Goal: Transaction & Acquisition: Purchase product/service

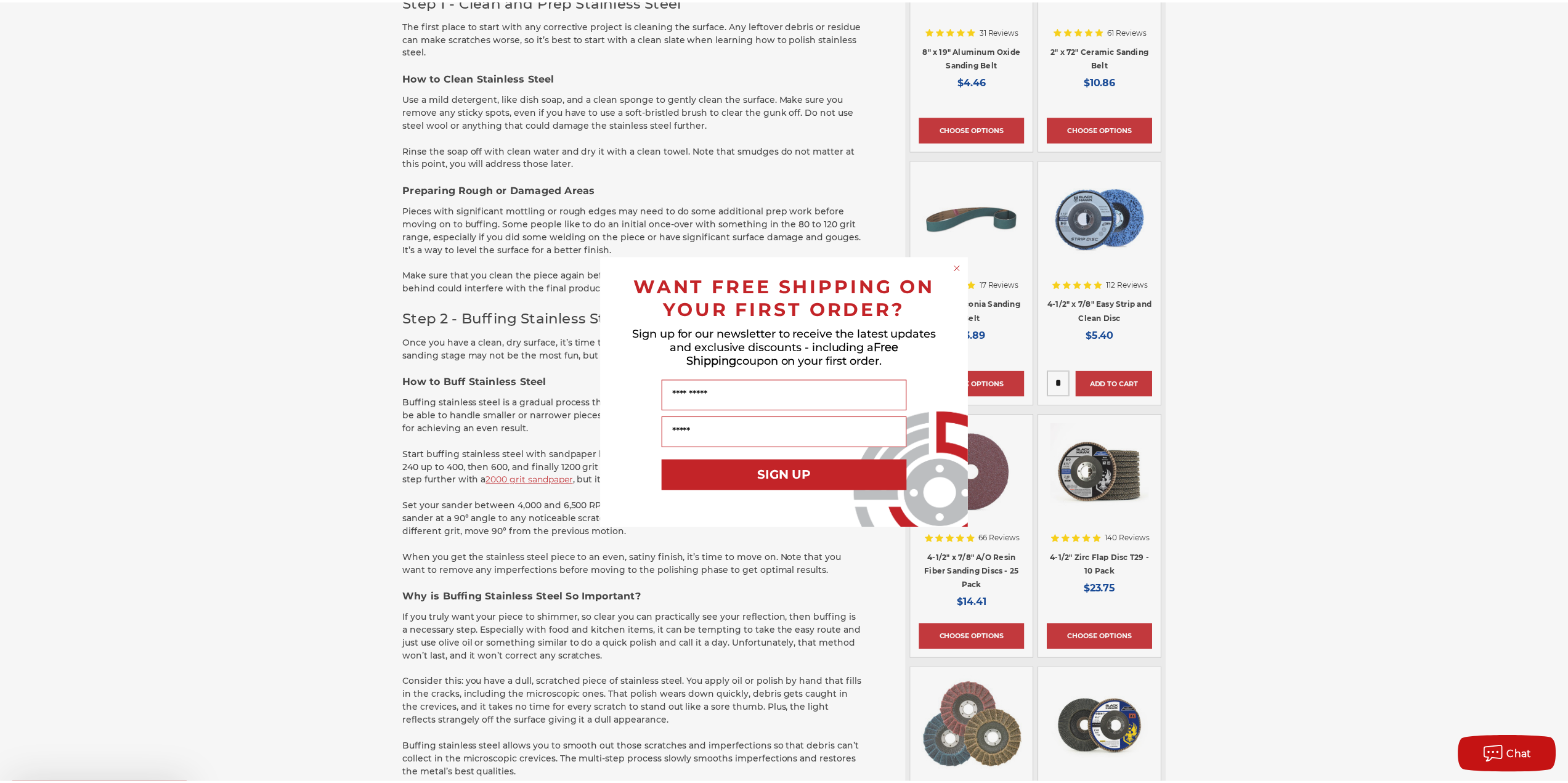
scroll to position [924, 0]
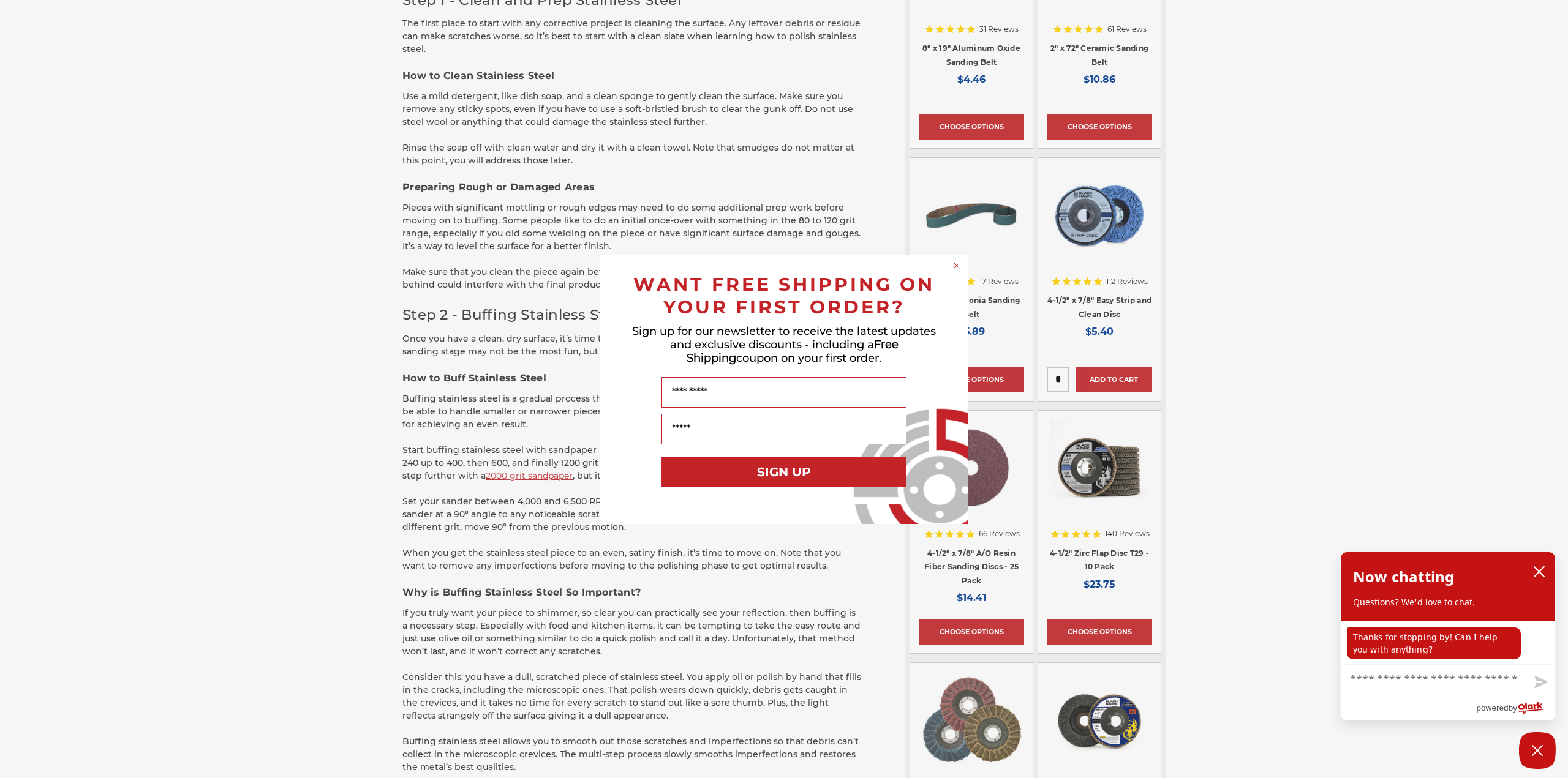
click at [953, 264] on circle "Close dialog" at bounding box center [957, 266] width 12 height 12
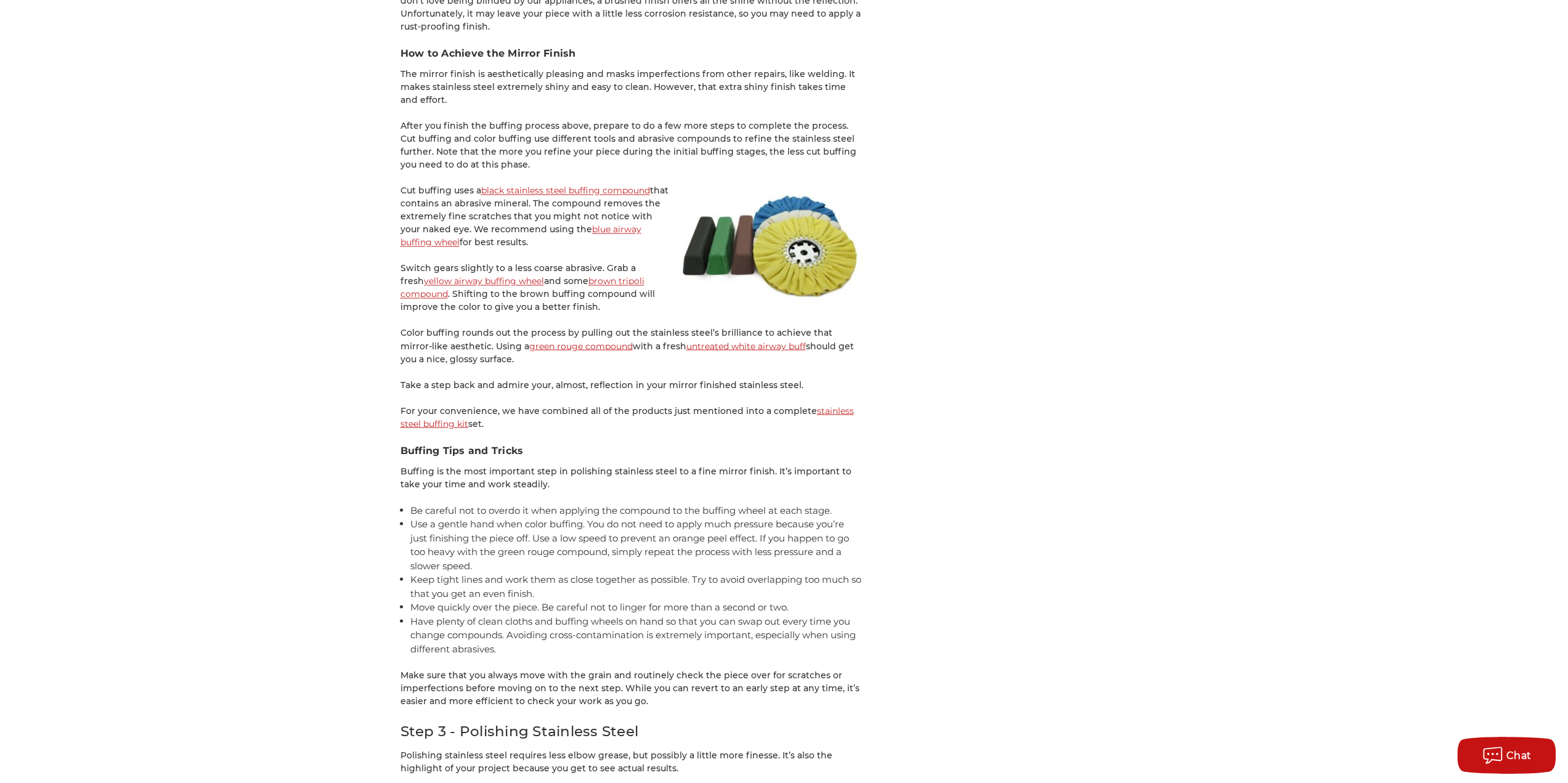
scroll to position [2034, 0]
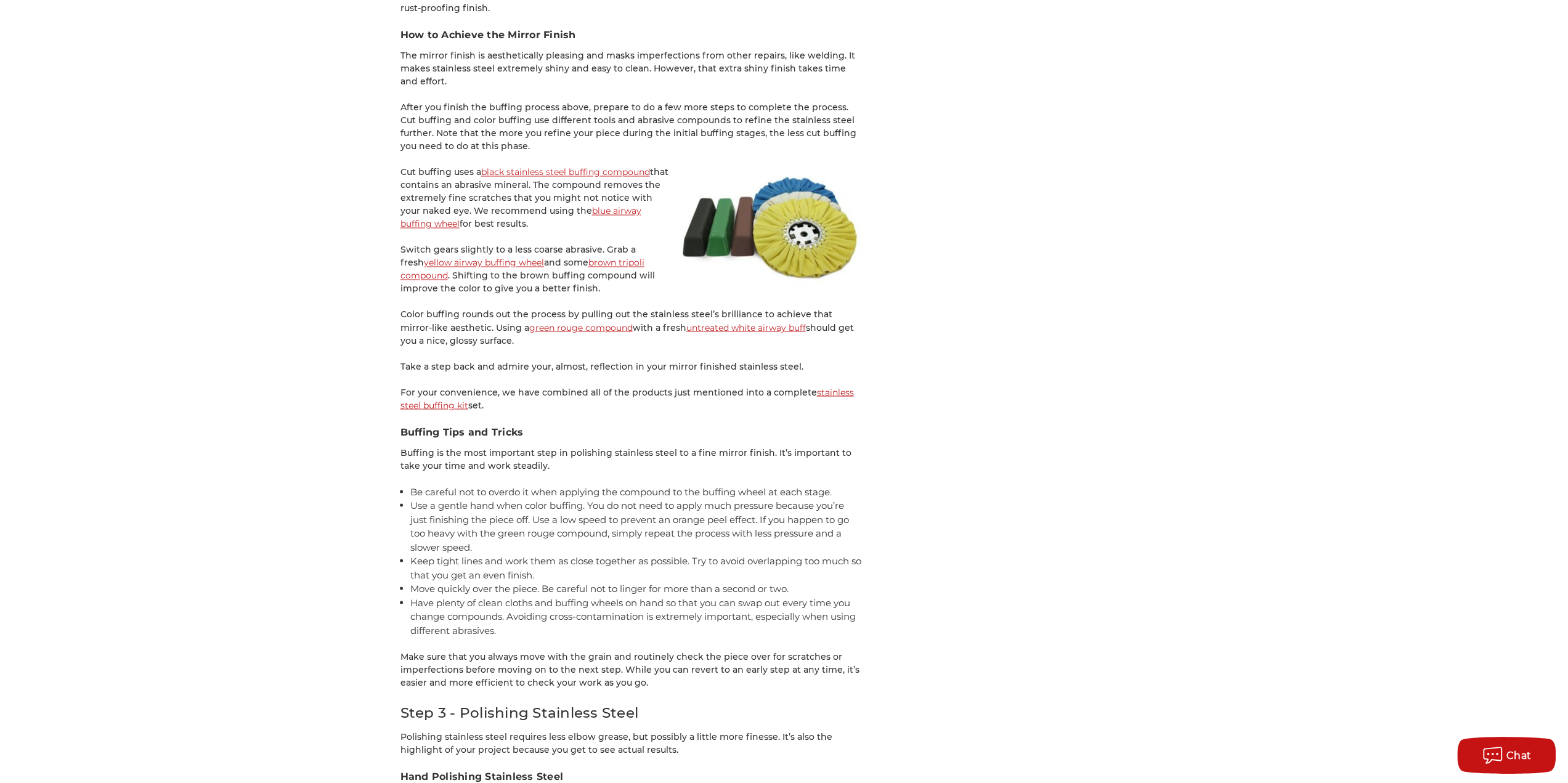
click at [418, 408] on link "stainless steel buffing kit" at bounding box center [627, 398] width 453 height 24
